Goal: Information Seeking & Learning: Learn about a topic

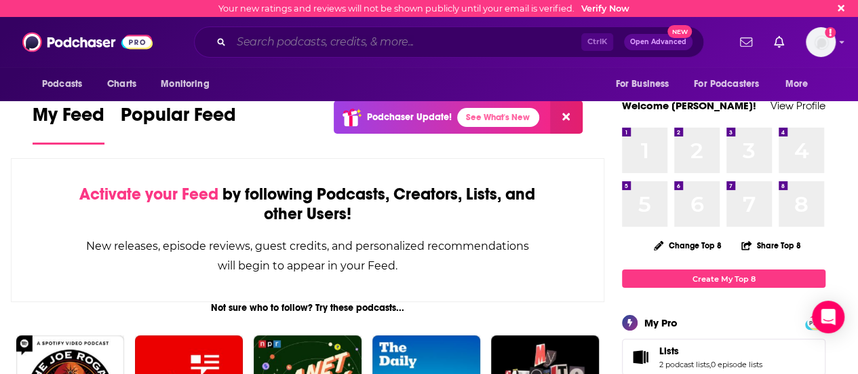
click at [393, 45] on input "Search podcasts, credits, & more..." at bounding box center [406, 42] width 350 height 22
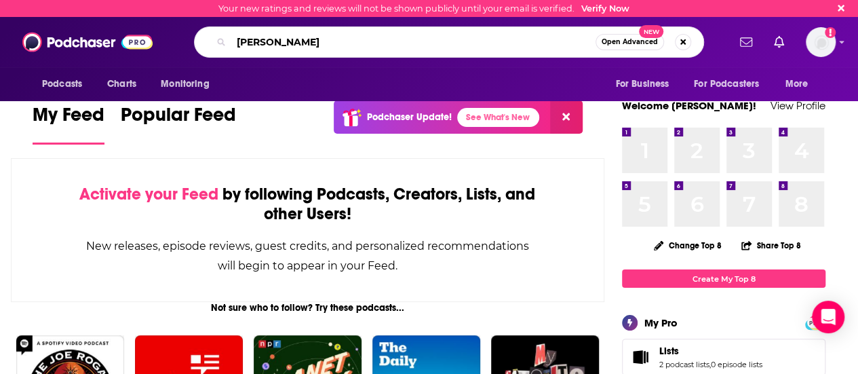
type input "[PERSON_NAME]"
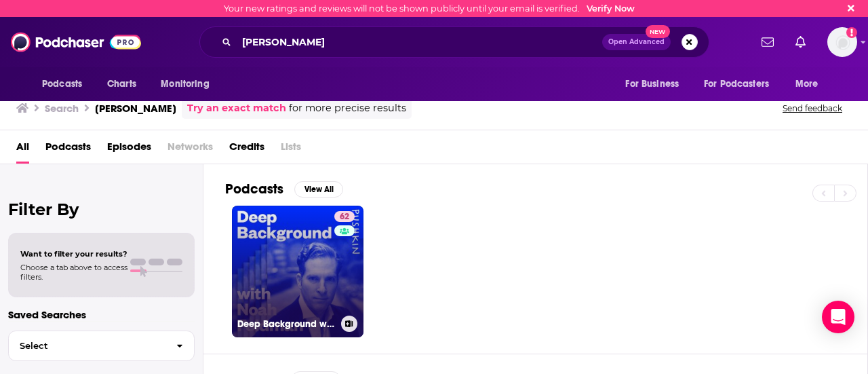
click at [236, 267] on link "62 Deep Background with [PERSON_NAME]" at bounding box center [298, 272] width 132 height 132
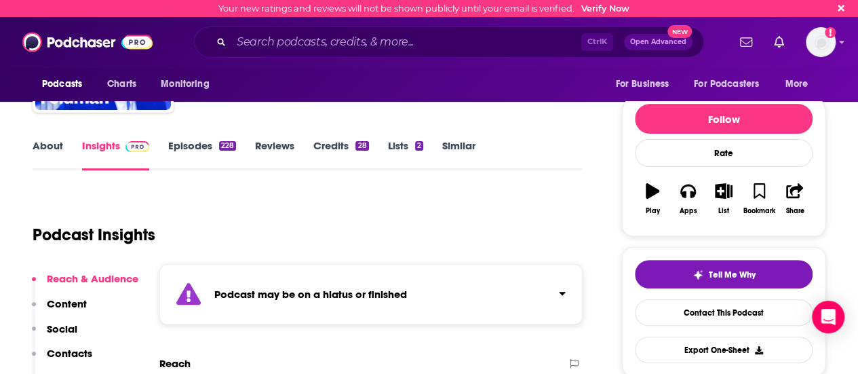
scroll to position [120, 0]
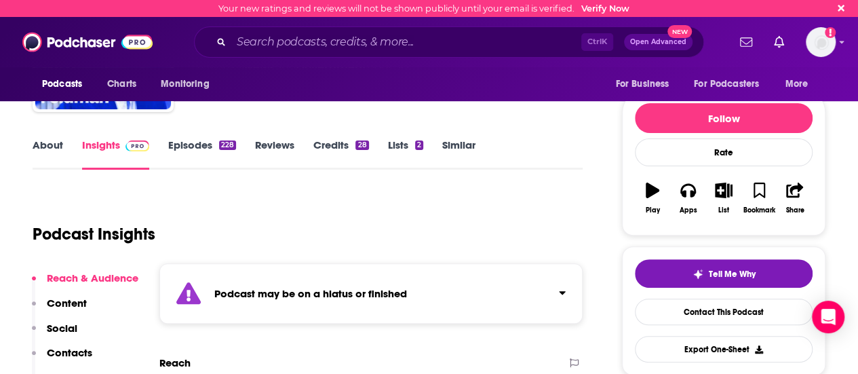
click at [187, 151] on link "Episodes 228" at bounding box center [202, 153] width 68 height 31
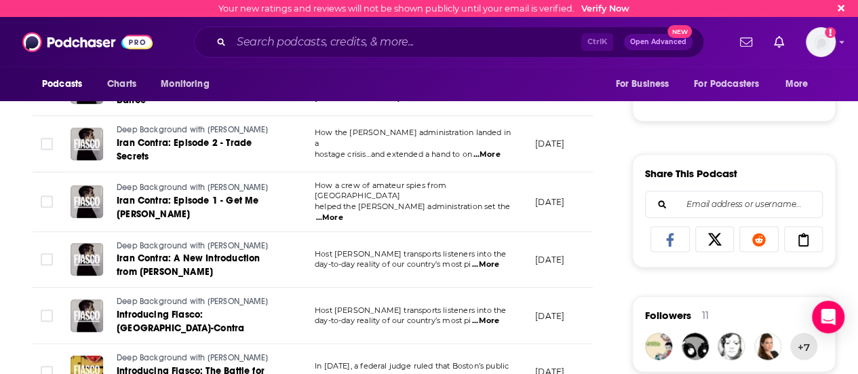
scroll to position [1006, 0]
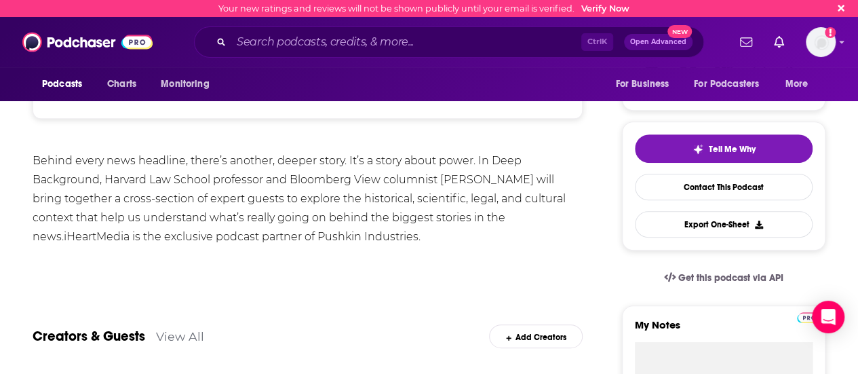
scroll to position [522, 0]
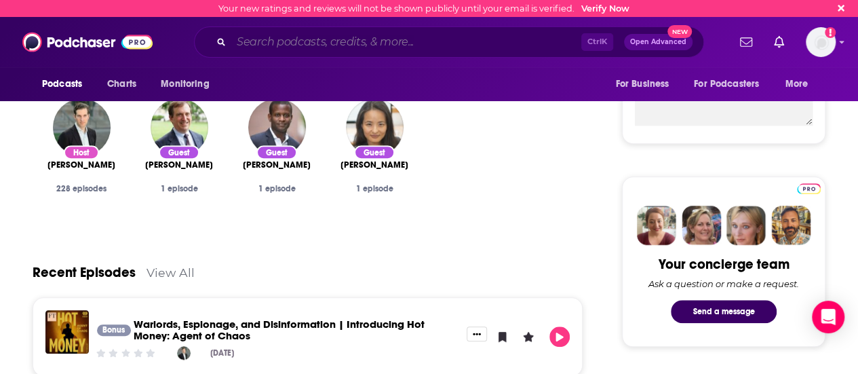
click at [368, 43] on input "Search podcasts, credits, & more..." at bounding box center [406, 42] width 350 height 22
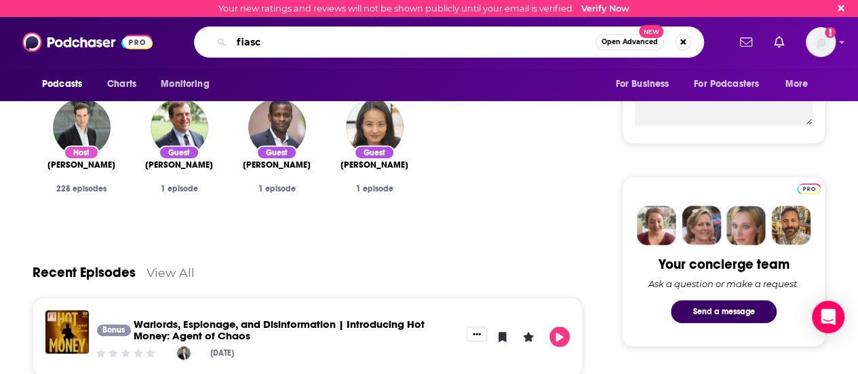
type input "fiasco"
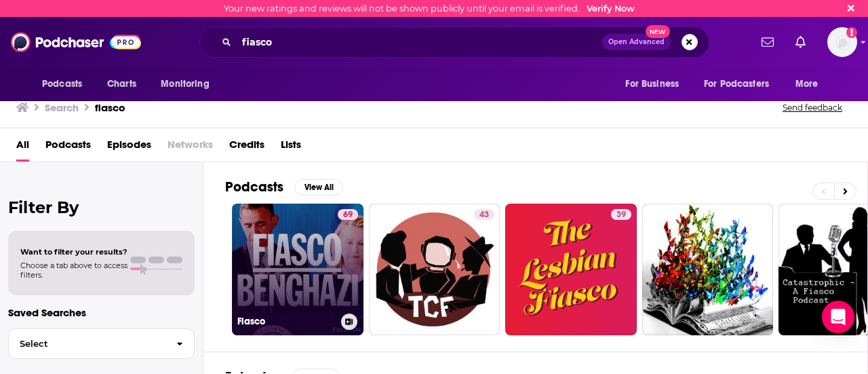
click at [294, 235] on link "69 Fiasco" at bounding box center [298, 270] width 132 height 132
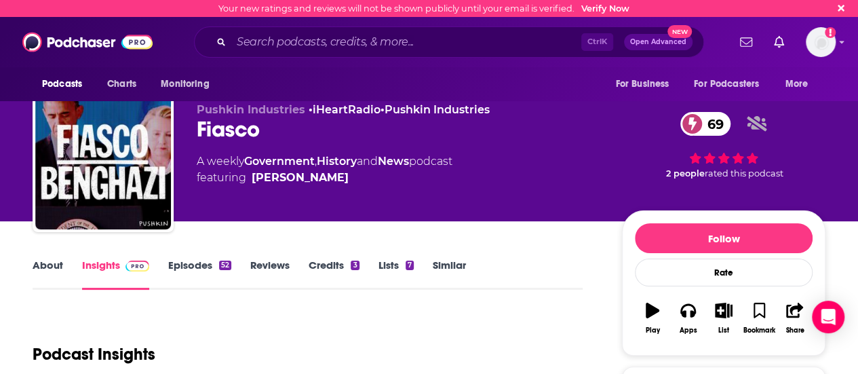
click at [56, 275] on link "About" at bounding box center [48, 273] width 31 height 31
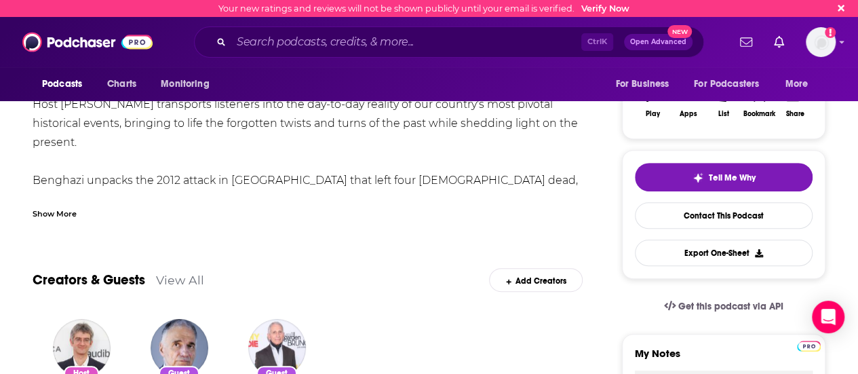
scroll to position [217, 0]
click at [71, 207] on div "Show More" at bounding box center [55, 212] width 44 height 13
